Goal: Information Seeking & Learning: Learn about a topic

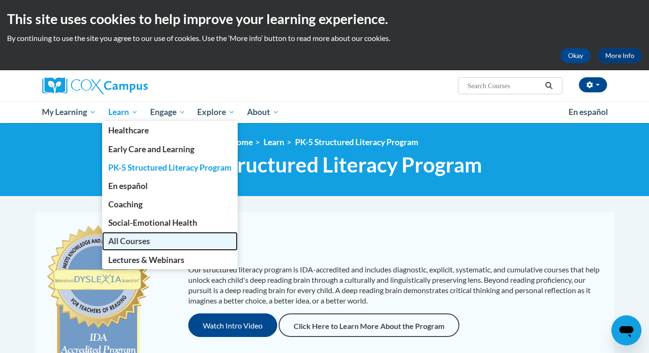
click at [132, 238] on span "All Courses" at bounding box center [129, 241] width 42 height 10
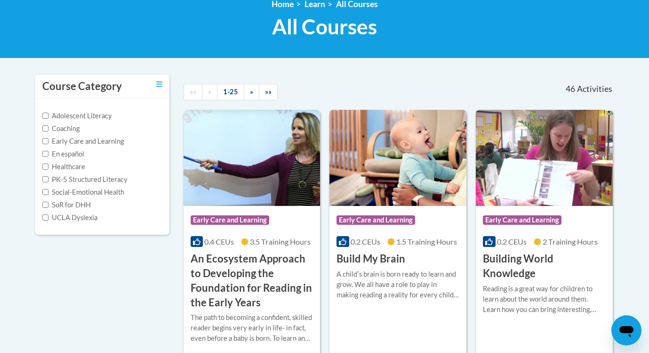
scroll to position [136, 0]
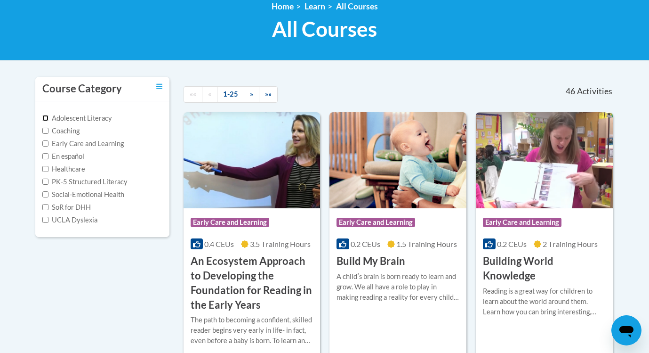
click at [44, 120] on input "Adolescent Literacy" at bounding box center [45, 118] width 6 height 6
checkbox input "true"
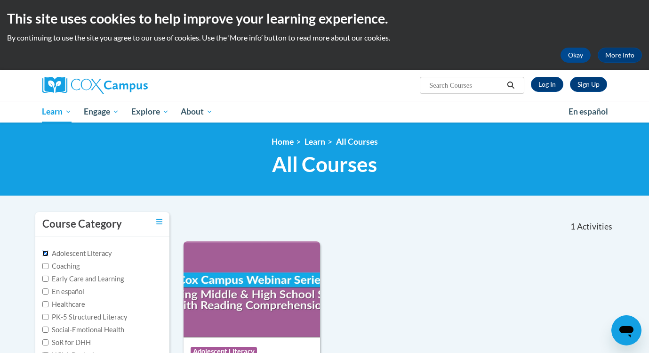
scroll to position [0, 0]
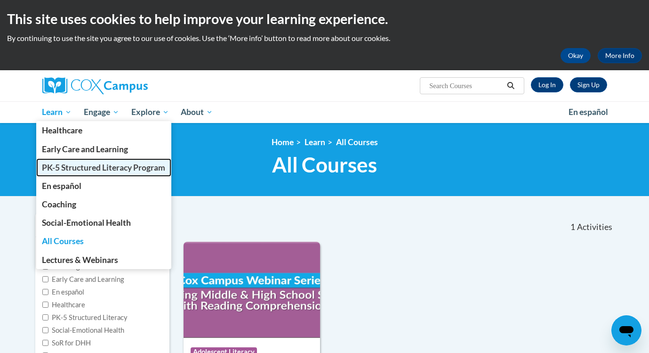
click at [71, 170] on span "PK-5 Structured Literacy Program" at bounding box center [103, 167] width 123 height 10
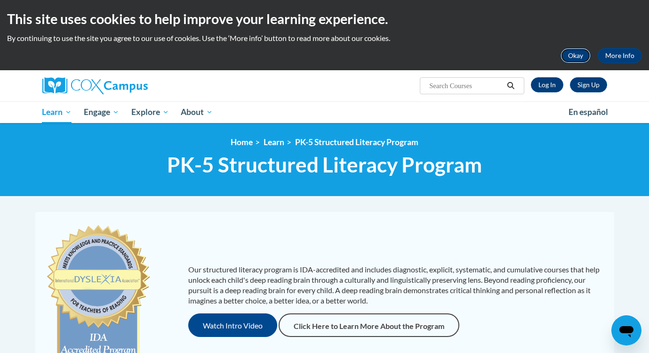
click at [579, 59] on button "Okay" at bounding box center [576, 55] width 30 height 15
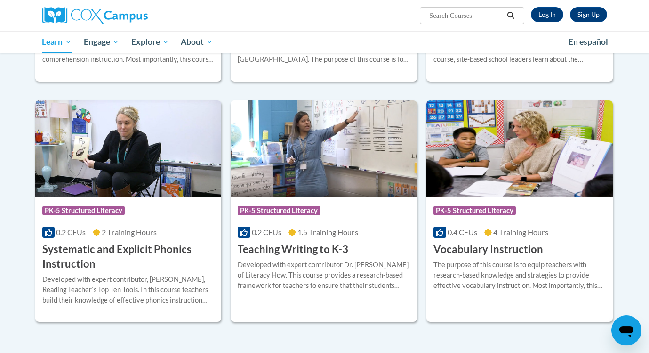
scroll to position [972, 0]
